Goal: Navigation & Orientation: Find specific page/section

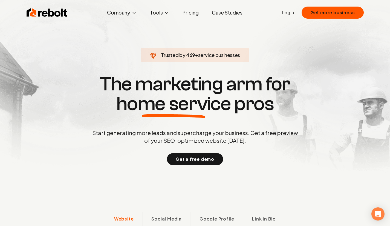
click at [109, 31] on span "About" at bounding box center [111, 32] width 13 height 7
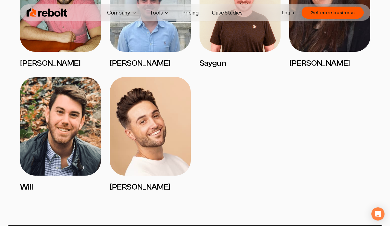
scroll to position [1022, 0]
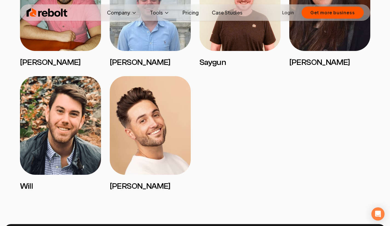
click at [53, 127] on img at bounding box center [60, 125] width 81 height 99
click at [26, 185] on h3 "Will" at bounding box center [60, 186] width 81 height 10
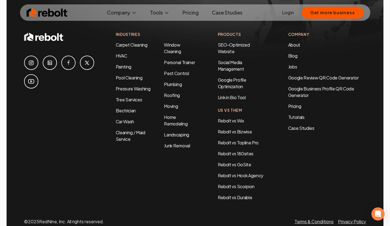
scroll to position [1755, 0]
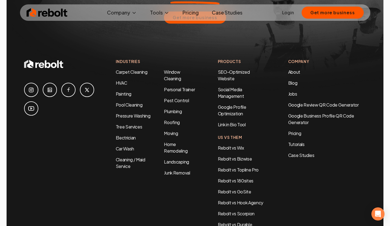
click at [295, 91] on link "Jobs" at bounding box center [292, 94] width 9 height 6
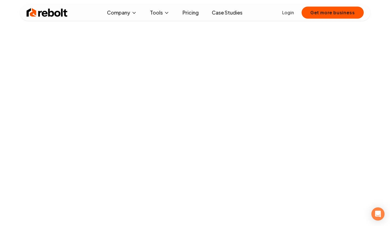
scroll to position [38, 0]
